Goal: Use online tool/utility: Utilize a website feature to perform a specific function

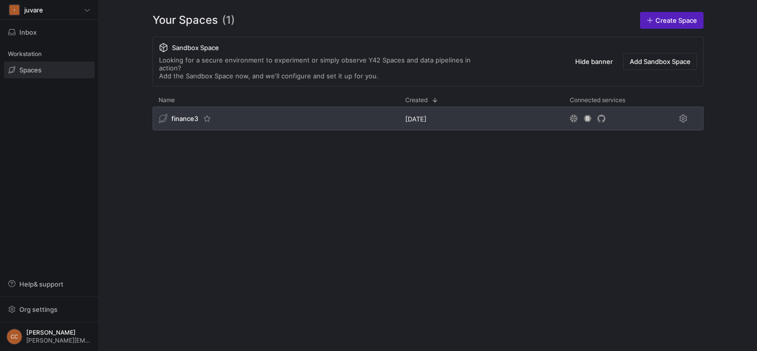
click at [180, 114] on span "finance3" at bounding box center [184, 118] width 27 height 8
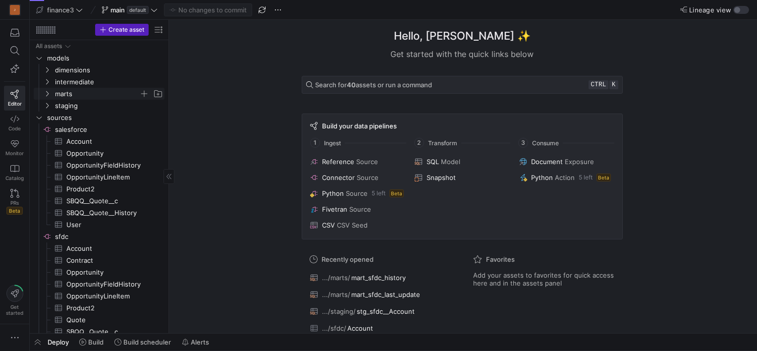
click at [50, 95] on icon "Press SPACE to select this row." at bounding box center [47, 94] width 7 height 6
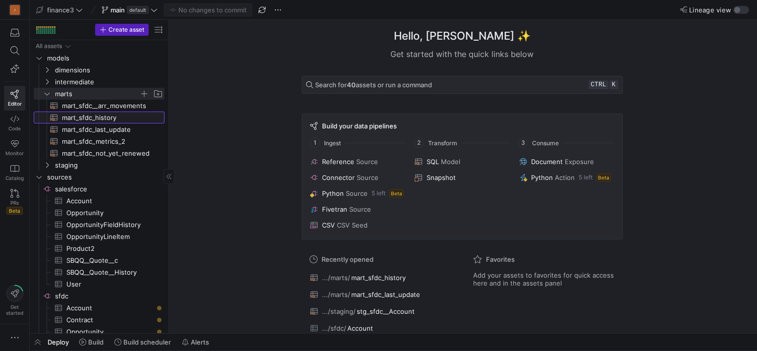
click at [95, 117] on span "mart_sfdc_history​​​​​​​​​​" at bounding box center [107, 117] width 91 height 11
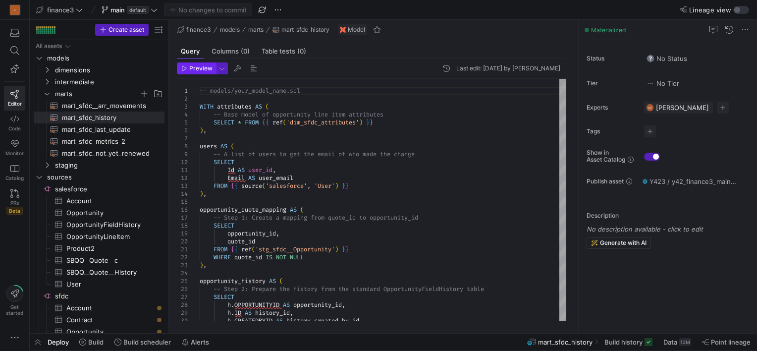
click at [202, 68] on span "Preview" at bounding box center [200, 68] width 23 height 7
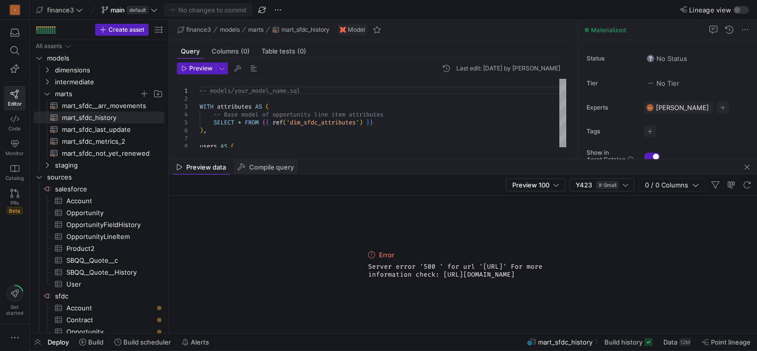
click at [268, 164] on span "Compile query" at bounding box center [271, 167] width 45 height 6
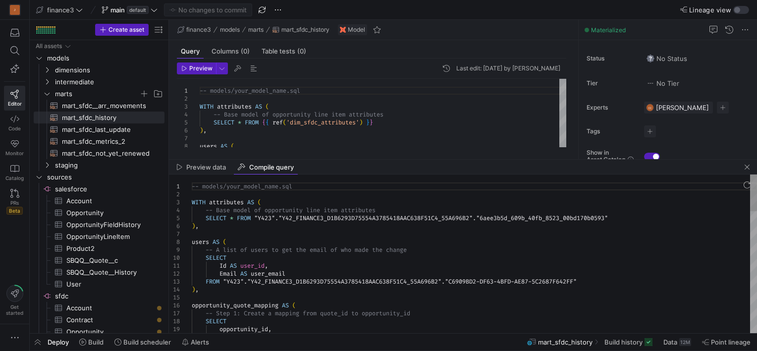
type textarea "-- models/your_model_name.sql WITH attributes AS ( -- Base model of opportunity…"
